Goal: Use online tool/utility: Utilize a website feature to perform a specific function

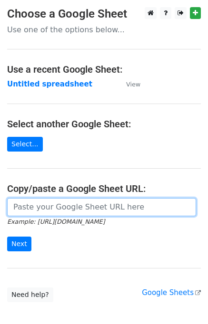
click at [52, 206] on input "url" at bounding box center [101, 207] width 189 height 18
paste input "[URL][DOMAIN_NAME]"
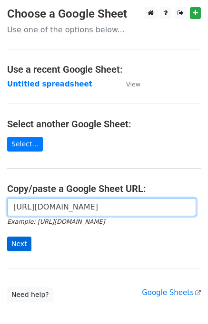
scroll to position [0, 203]
type input "[URL][DOMAIN_NAME]"
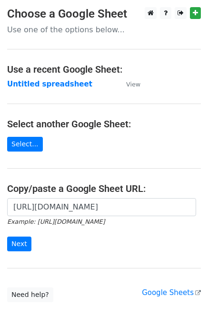
scroll to position [0, 0]
drag, startPoint x: 12, startPoint y: 231, endPoint x: 16, endPoint y: 237, distance: 6.5
click at [12, 232] on form "[URL][DOMAIN_NAME] Example: [URL][DOMAIN_NAME] Next" at bounding box center [103, 224] width 193 height 53
click at [16, 237] on input "Next" at bounding box center [19, 244] width 24 height 15
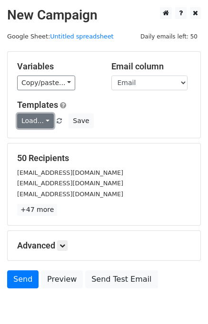
click at [45, 122] on link "Load..." at bounding box center [35, 121] width 37 height 15
